Goal: Check status: Check status

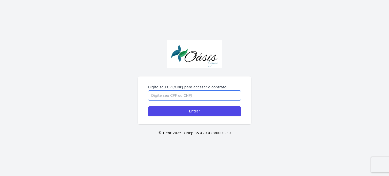
click at [172, 93] on input "Digite seu CPF/CNPJ para acessar o contrato" at bounding box center [194, 96] width 93 height 10
type input "08857185427"
click at [148, 106] on input "Entrar" at bounding box center [194, 111] width 93 height 10
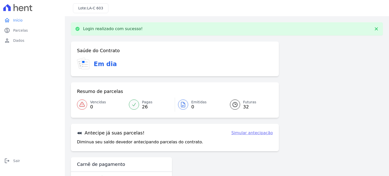
scroll to position [17, 0]
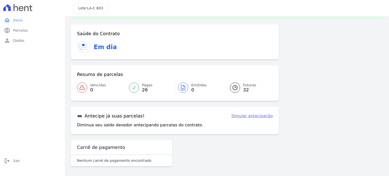
click at [239, 85] on link "Futuras 32" at bounding box center [248, 88] width 49 height 14
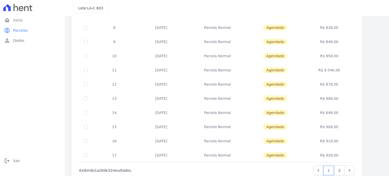
scroll to position [206, 0]
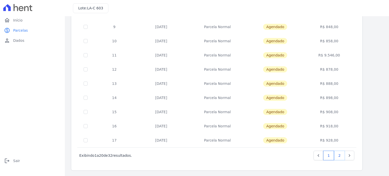
click at [341, 156] on link "2" at bounding box center [339, 156] width 11 height 10
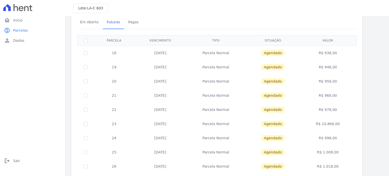
scroll to position [92, 0]
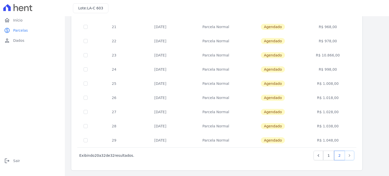
click at [348, 155] on icon "Next" at bounding box center [349, 155] width 5 height 5
